Goal: Task Accomplishment & Management: Complete application form

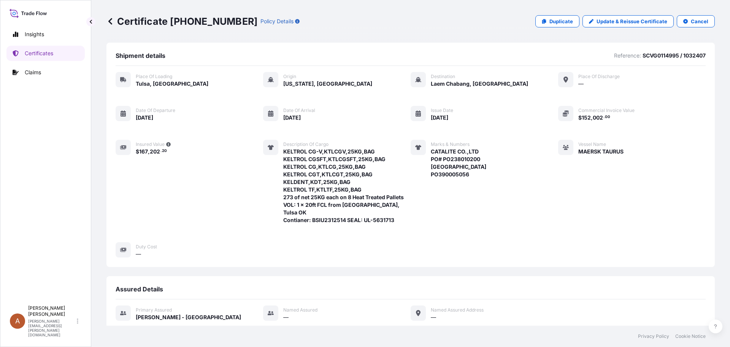
click at [108, 21] on icon at bounding box center [111, 22] width 8 height 8
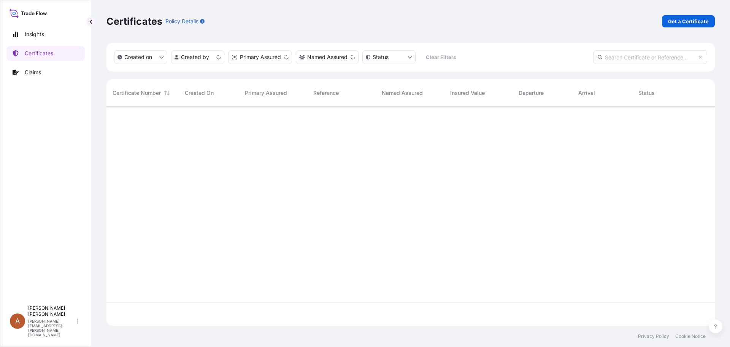
scroll to position [217, 603]
click at [676, 22] on p "Get a Certificate" at bounding box center [688, 22] width 41 height 8
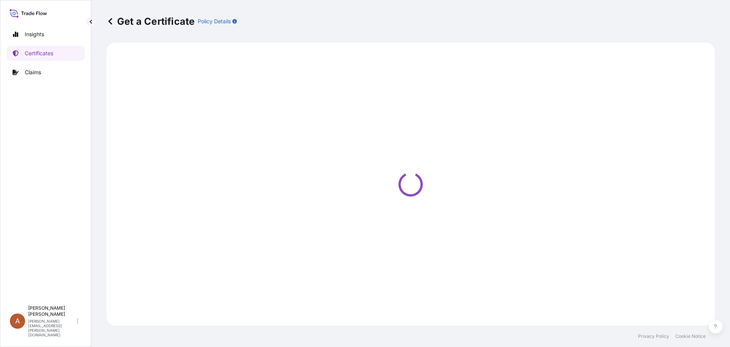
select select "Sea"
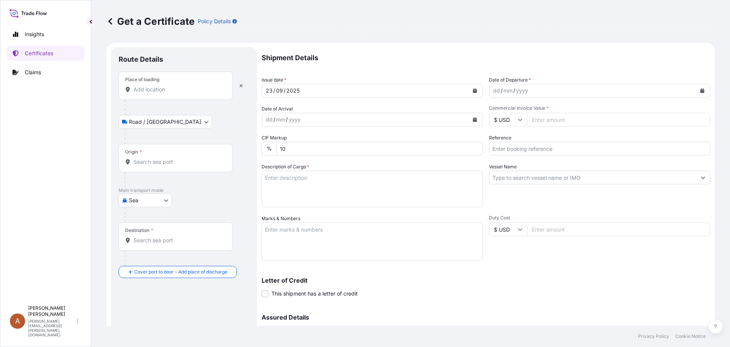
click at [142, 91] on input "Place of loading" at bounding box center [179, 90] width 90 height 8
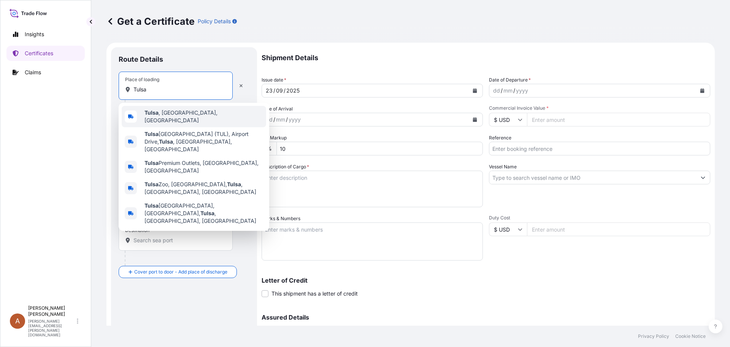
click at [161, 111] on div "[GEOGRAPHIC_DATA] , [GEOGRAPHIC_DATA], [GEOGRAPHIC_DATA]" at bounding box center [194, 116] width 145 height 21
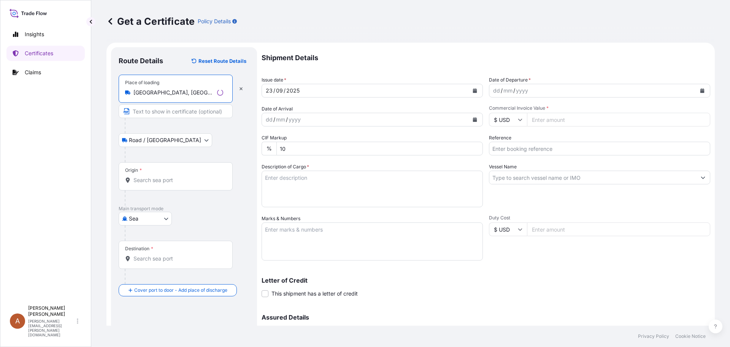
type input "[GEOGRAPHIC_DATA], [GEOGRAPHIC_DATA], [GEOGRAPHIC_DATA]"
click at [140, 181] on input "Origin *" at bounding box center [179, 180] width 90 height 8
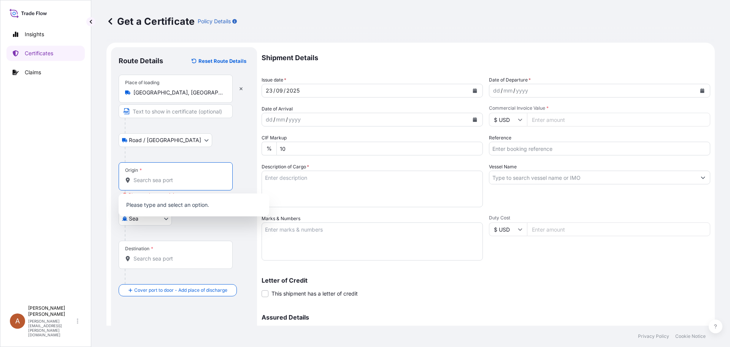
click at [143, 182] on input "Origin * Please select an origin" at bounding box center [179, 180] width 90 height 8
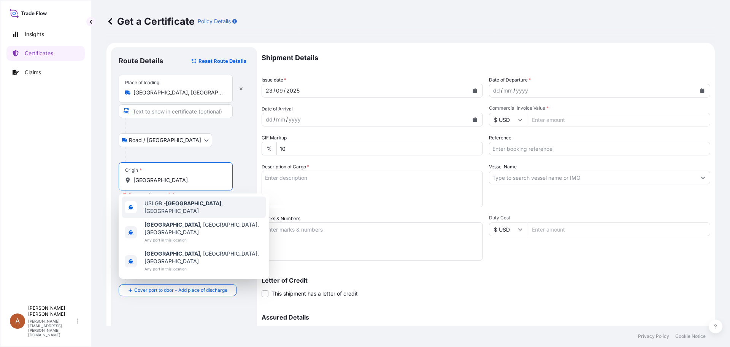
click at [167, 205] on span "USLGB - [GEOGRAPHIC_DATA] , [GEOGRAPHIC_DATA]" at bounding box center [204, 206] width 119 height 15
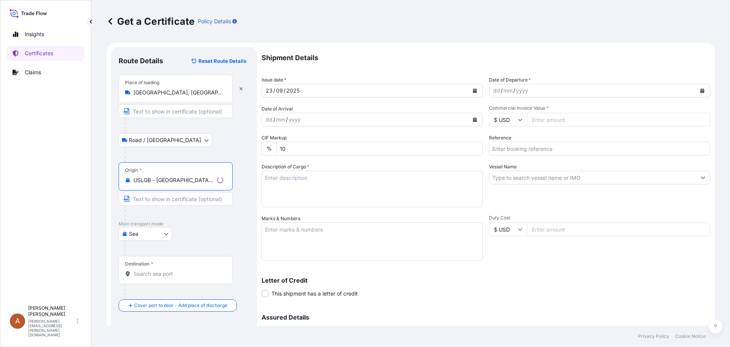
type input "USLGB - [GEOGRAPHIC_DATA], [GEOGRAPHIC_DATA]"
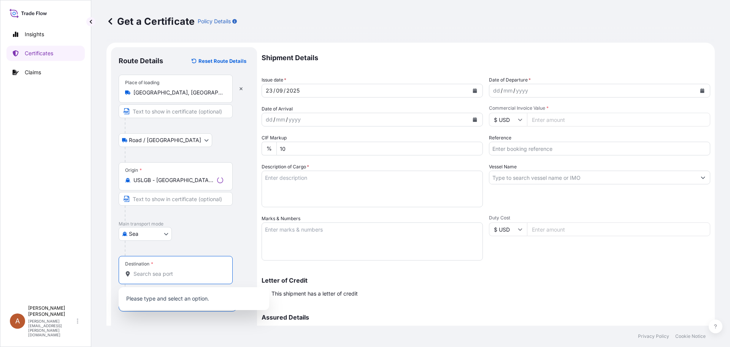
click at [140, 276] on input "Destination *" at bounding box center [179, 274] width 90 height 8
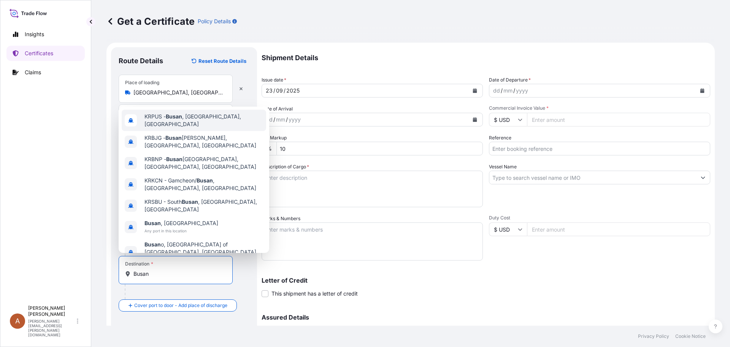
click at [191, 127] on span "KRPUS - [GEOGRAPHIC_DATA] , [GEOGRAPHIC_DATA], [GEOGRAPHIC_DATA]" at bounding box center [204, 120] width 119 height 15
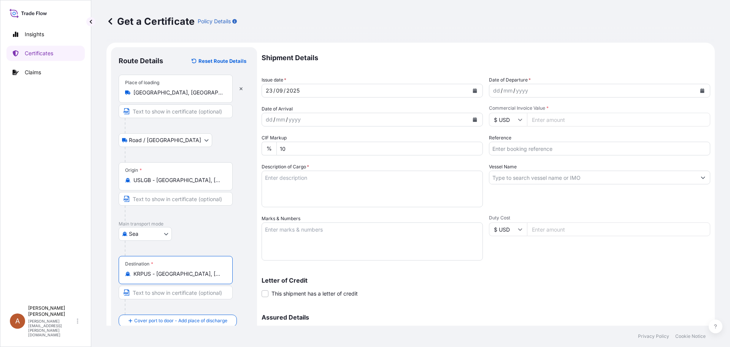
type input "KRPUS - [GEOGRAPHIC_DATA], [GEOGRAPHIC_DATA], [GEOGRAPHIC_DATA]"
click at [490, 88] on div "dd / mm / yyyy" at bounding box center [593, 91] width 207 height 14
click at [485, 92] on div "Shipment Details Issue date * [DATE] Date of Departure * [DATE] Date of Arrival…" at bounding box center [486, 214] width 449 height 334
drag, startPoint x: 522, startPoint y: 91, endPoint x: 495, endPoint y: 91, distance: 27.4
click at [493, 91] on div "[DATE]" at bounding box center [593, 91] width 207 height 14
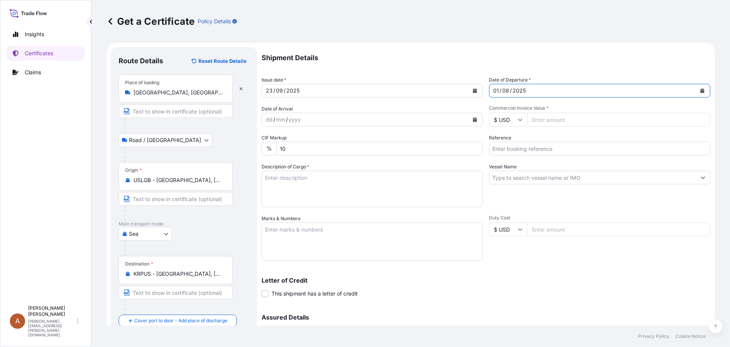
click at [525, 91] on div "[DATE]" at bounding box center [593, 91] width 207 height 14
click at [267, 119] on div "dd" at bounding box center [269, 119] width 8 height 9
click at [540, 119] on input "Commercial Invoice Value *" at bounding box center [618, 120] width 183 height 14
type input "183668.75"
click at [537, 148] on input "SCVG0115128 / 103" at bounding box center [599, 149] width 221 height 14
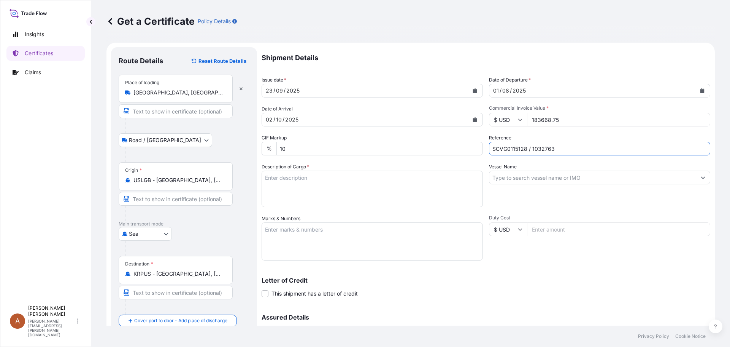
type input "SCVG0115128 / 1032763"
click at [278, 180] on textarea "Description of Cargo *" at bounding box center [372, 188] width 221 height 37
click at [310, 175] on textarea "Description of Cargo *" at bounding box center [372, 188] width 221 height 37
paste textarea "KELCOGEL HA-B,20KG,BAG"
click at [268, 185] on textarea "KELCOGEL HA-B,20KG,BAG" at bounding box center [372, 188] width 221 height 37
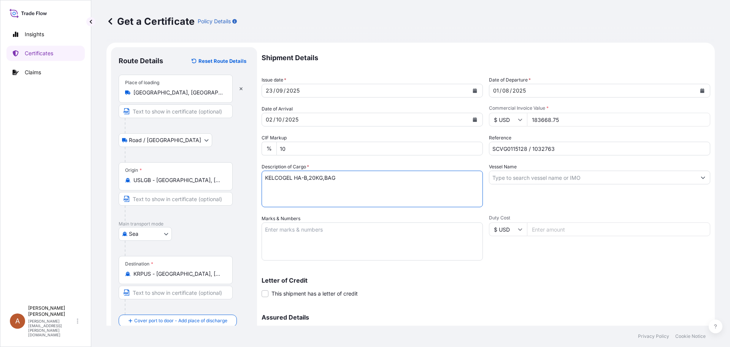
click at [358, 177] on textarea "KELCOGEL HA-B,20KG,BAG" at bounding box center [372, 188] width 221 height 37
paste textarea "KELTROL,KTL,25KG,BAG"
click at [325, 185] on textarea "KELCOGEL HA-B,20KG,BAG KELTROL,KTL,25KG,BAG" at bounding box center [372, 188] width 221 height 37
click at [330, 185] on textarea "KELCOGEL HA-B,20KG,BAG KELTROL,KTL,25KG,BAG" at bounding box center [372, 188] width 221 height 37
paste textarea "KELTROL CG-SFT V,25KG,BAG"
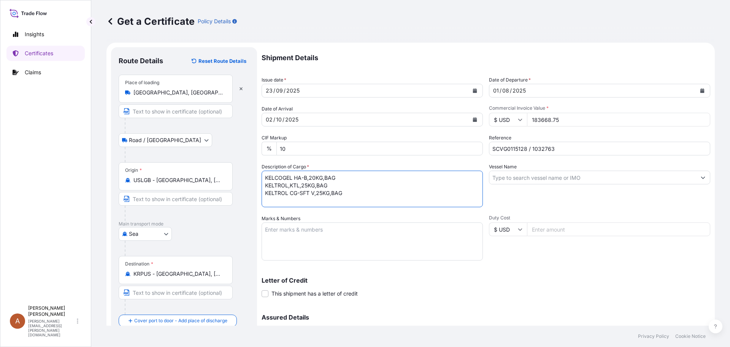
click at [267, 197] on textarea "KELCOGEL HA-B,20KG,BAG KELTROL,KTL,25KG,BAG KELTROL CG-SFT V,25KG,BAG" at bounding box center [372, 188] width 221 height 37
paste textarea "239 bags of each 25kgs and 70 bags of each 20kgs on 8 plastic pallets."
click at [452, 201] on textarea "KELCOGEL HA-B,20KG,BAG KELTROL,KTL,25KG,BAG KELTROL CG-SFT V,25KG,BAG 239 bags …" at bounding box center [372, 188] width 221 height 37
paste textarea "Vol: 1 x 20’ FCL from [GEOGRAPHIC_DATA] warehouse"
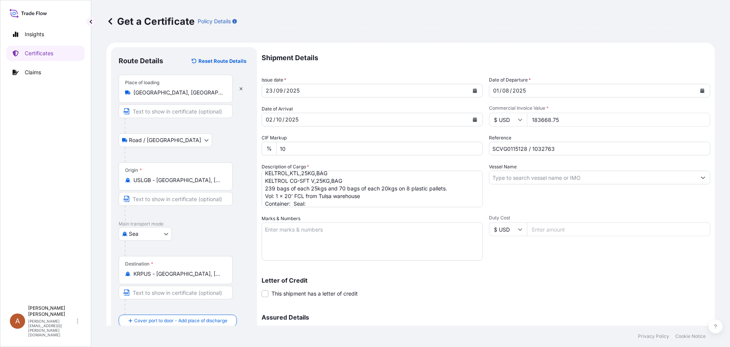
click at [293, 204] on textarea "KELCOGEL HA-B,20KG,BAG KELTROL,KTL,25KG,BAG KELTROL CG-SFT V,25KG,BAG 239 bags …" at bounding box center [372, 188] width 221 height 37
click at [350, 204] on textarea "KELCOGEL HA-B,20KG,BAG KELTROL,KTL,25KG,BAG KELTROL CG-SFT V,25KG,BAG 239 bags …" at bounding box center [372, 188] width 221 height 37
click at [330, 202] on textarea "KELCOGEL HA-B,20KG,BAG KELTROL,KTL,25KG,BAG KELTROL CG-SFT V,25KG,BAG 239 bags …" at bounding box center [372, 188] width 221 height 37
click at [351, 203] on textarea "KELCOGEL HA-B,20KG,BAG KELTROL,KTL,25KG,BAG KELTROL CG-SFT V,25KG,BAG 239 bags …" at bounding box center [372, 188] width 221 height 37
type textarea "KELCOGEL HA-B,20KG,BAG KELTROL,KTL,25KG,BAG KELTROL CG-SFT V,25KG,BAG 239 bags …"
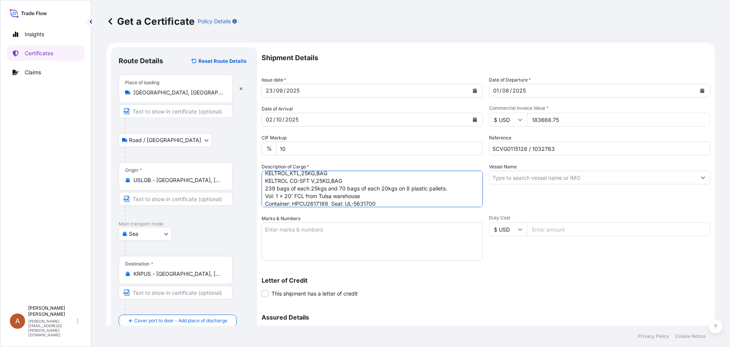
click at [328, 225] on textarea "Marks & Numbers" at bounding box center [372, 241] width 221 height 38
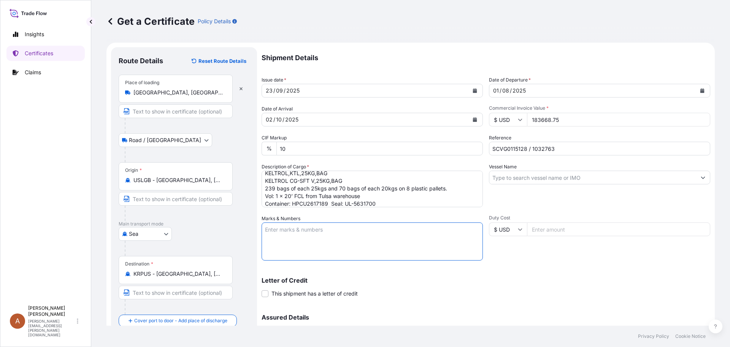
click at [282, 231] on textarea "Marks & Numbers" at bounding box center [372, 241] width 221 height 38
paste textarea "JUPITER INTERNATIONAL CO., LTD PO#Bio-2507-20 [GEOGRAPHIC_DATA], [GEOGRAPHIC_DA…"
type textarea "JUPITER INTERNATIONAL CO., LTD PO#Bio-2507-20 [GEOGRAPHIC_DATA], [GEOGRAPHIC_DA…"
click at [501, 177] on input "Vessel Name" at bounding box center [593, 177] width 207 height 14
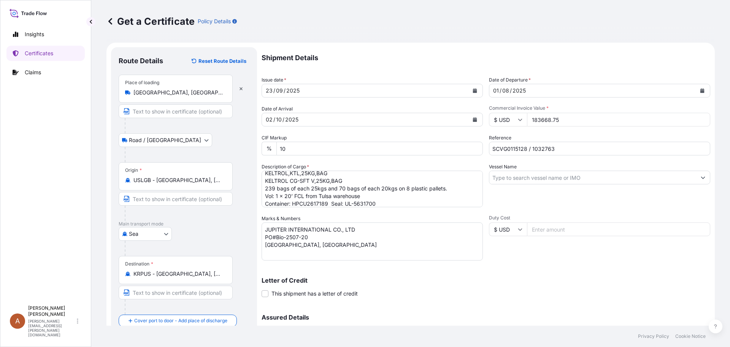
click at [493, 178] on input "Vessel Name" at bounding box center [593, 177] width 207 height 14
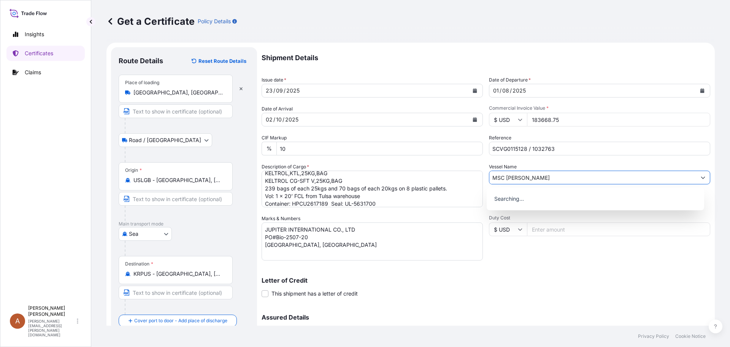
type input "MSC [PERSON_NAME]"
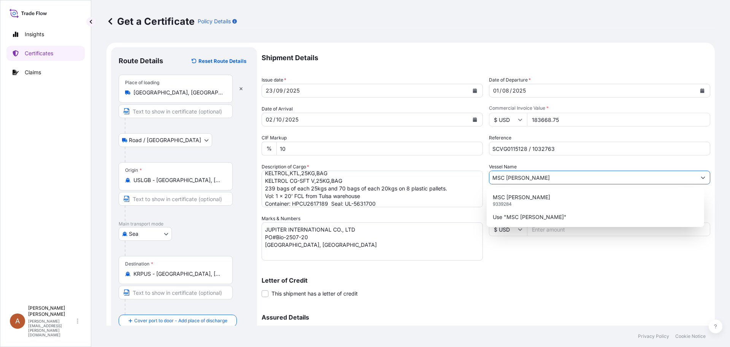
click at [535, 179] on input "MSC [PERSON_NAME]" at bounding box center [593, 177] width 207 height 14
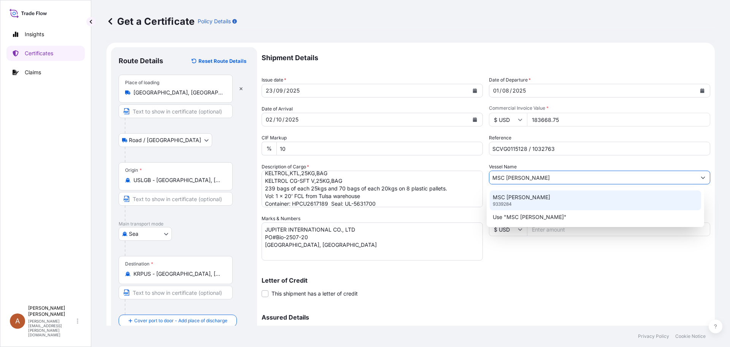
click at [496, 199] on p "MSC [PERSON_NAME]" at bounding box center [521, 197] width 57 height 8
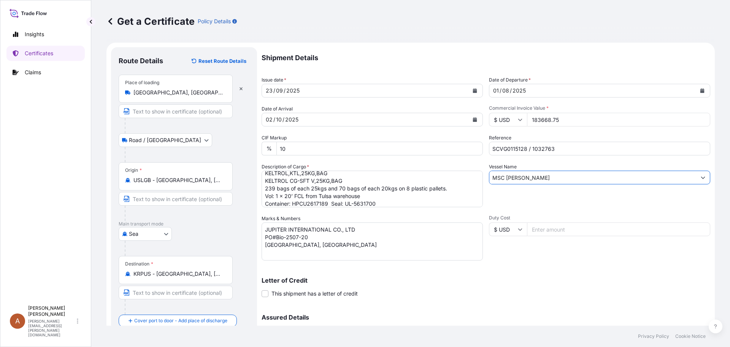
click at [528, 269] on div "Letter of Credit This shipment has a letter of credit Letter of credit * Letter…" at bounding box center [486, 282] width 449 height 29
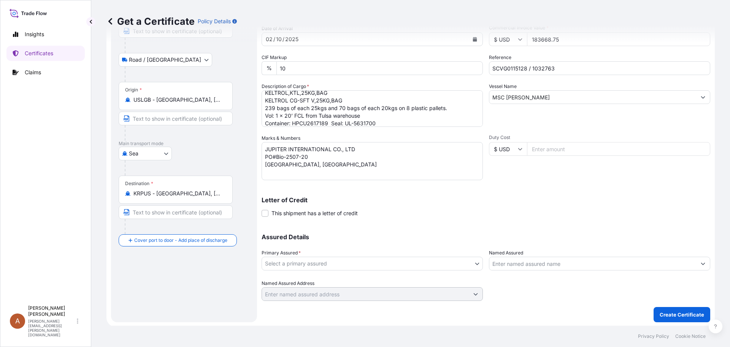
scroll to position [81, 0]
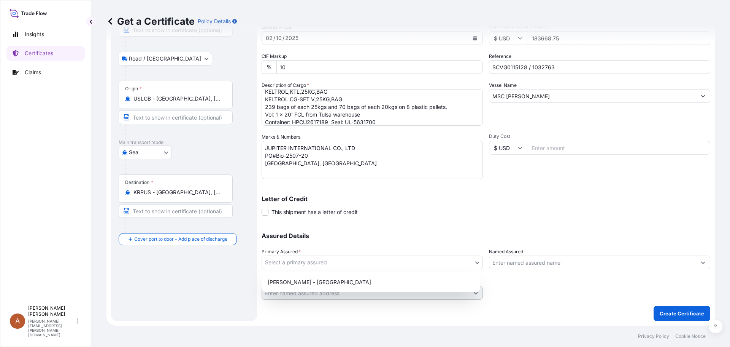
click at [342, 259] on body "0 options available. 0 options available. 2 options available. Insights Certifi…" at bounding box center [365, 173] width 730 height 347
click at [305, 278] on div "[PERSON_NAME] - [GEOGRAPHIC_DATA]" at bounding box center [371, 282] width 213 height 14
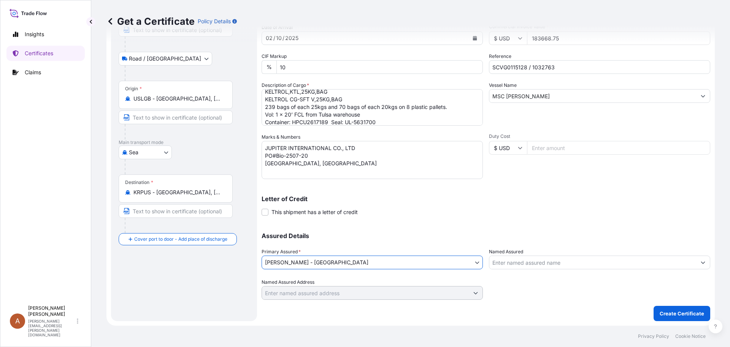
click at [543, 290] on div at bounding box center [599, 288] width 221 height 21
click at [678, 312] on p "Create Certificate" at bounding box center [682, 313] width 45 height 8
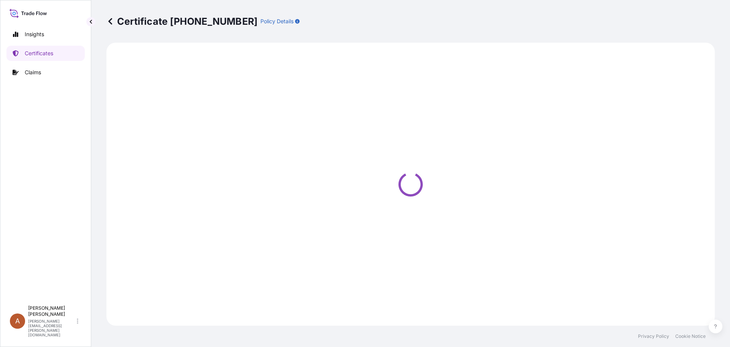
select select "Road / [GEOGRAPHIC_DATA]"
select select "Sea"
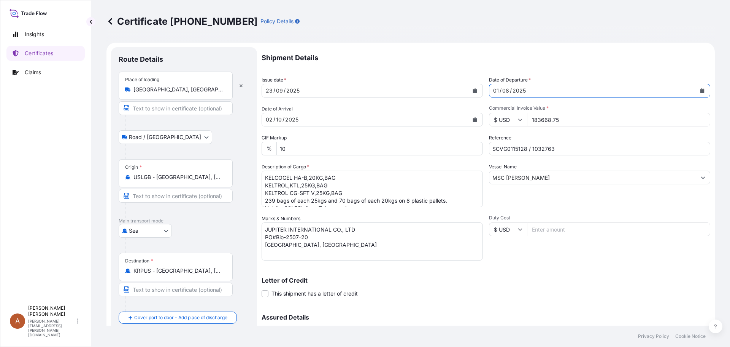
click at [496, 90] on div "01" at bounding box center [496, 90] width 7 height 9
drag, startPoint x: 496, startPoint y: 90, endPoint x: 489, endPoint y: 90, distance: 6.5
click at [490, 90] on div "[DATE]" at bounding box center [593, 91] width 207 height 14
click at [500, 89] on div "/" at bounding box center [501, 90] width 2 height 9
click at [493, 90] on div "01" at bounding box center [496, 90] width 7 height 9
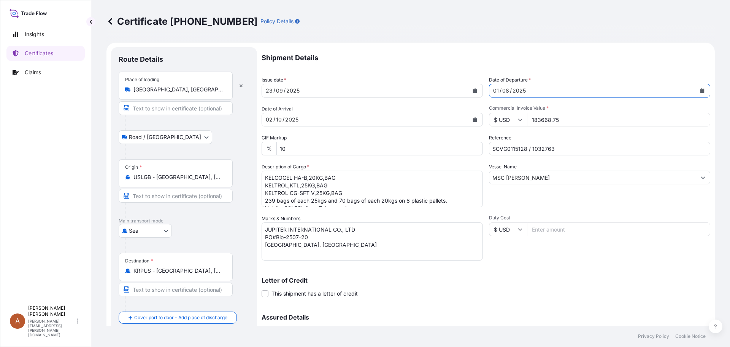
click at [500, 90] on div "/" at bounding box center [501, 90] width 2 height 9
click at [700, 88] on icon "Calendar" at bounding box center [702, 90] width 5 height 5
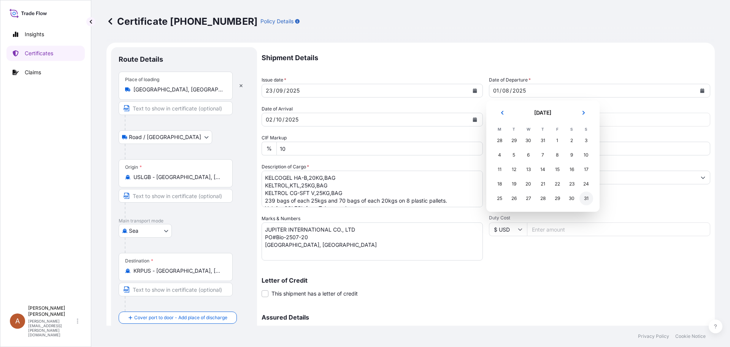
click at [586, 198] on div "31" at bounding box center [587, 198] width 14 height 14
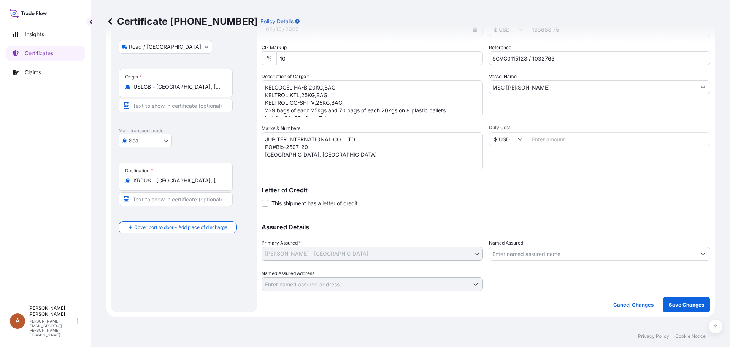
scroll to position [190, 0]
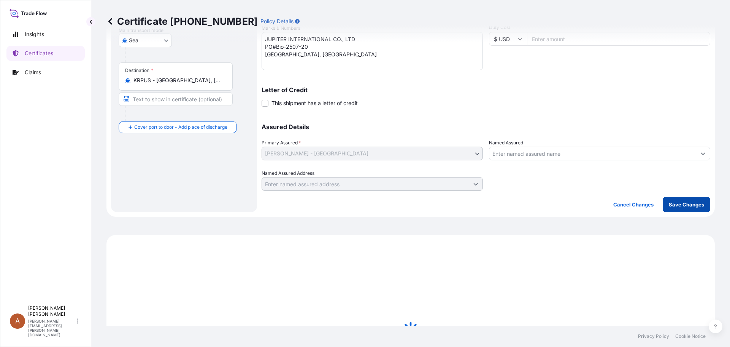
click at [682, 201] on p "Save Changes" at bounding box center [686, 205] width 35 height 8
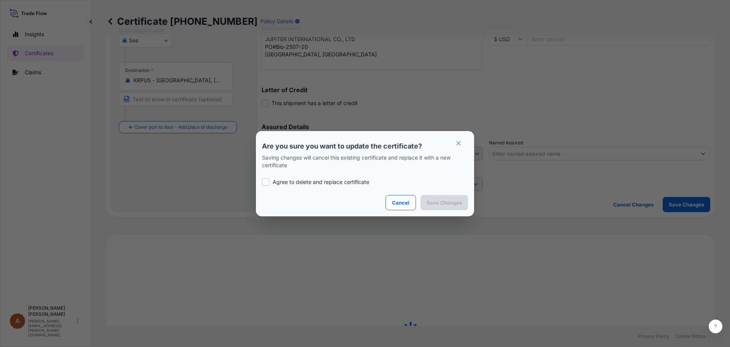
click at [269, 181] on div at bounding box center [266, 182] width 8 height 8
checkbox input "true"
click at [439, 204] on p "Save Changes" at bounding box center [444, 203] width 35 height 8
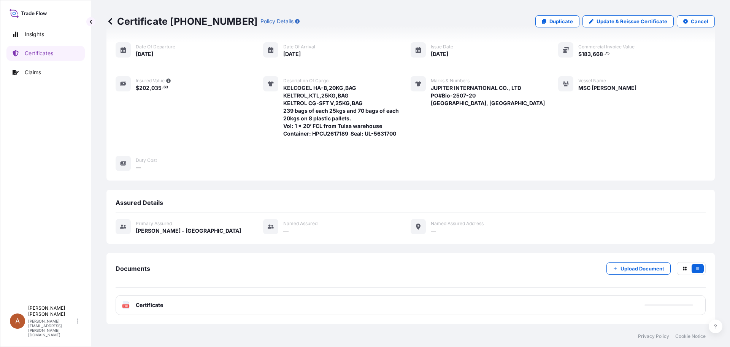
scroll to position [110, 0]
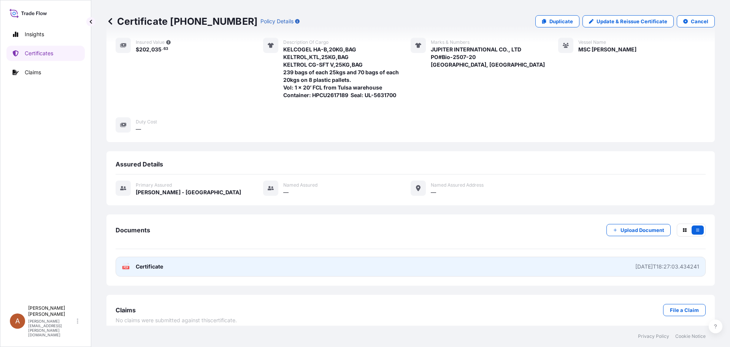
click at [127, 266] on text "PDF" at bounding box center [126, 267] width 5 height 3
